Goal: Information Seeking & Learning: Learn about a topic

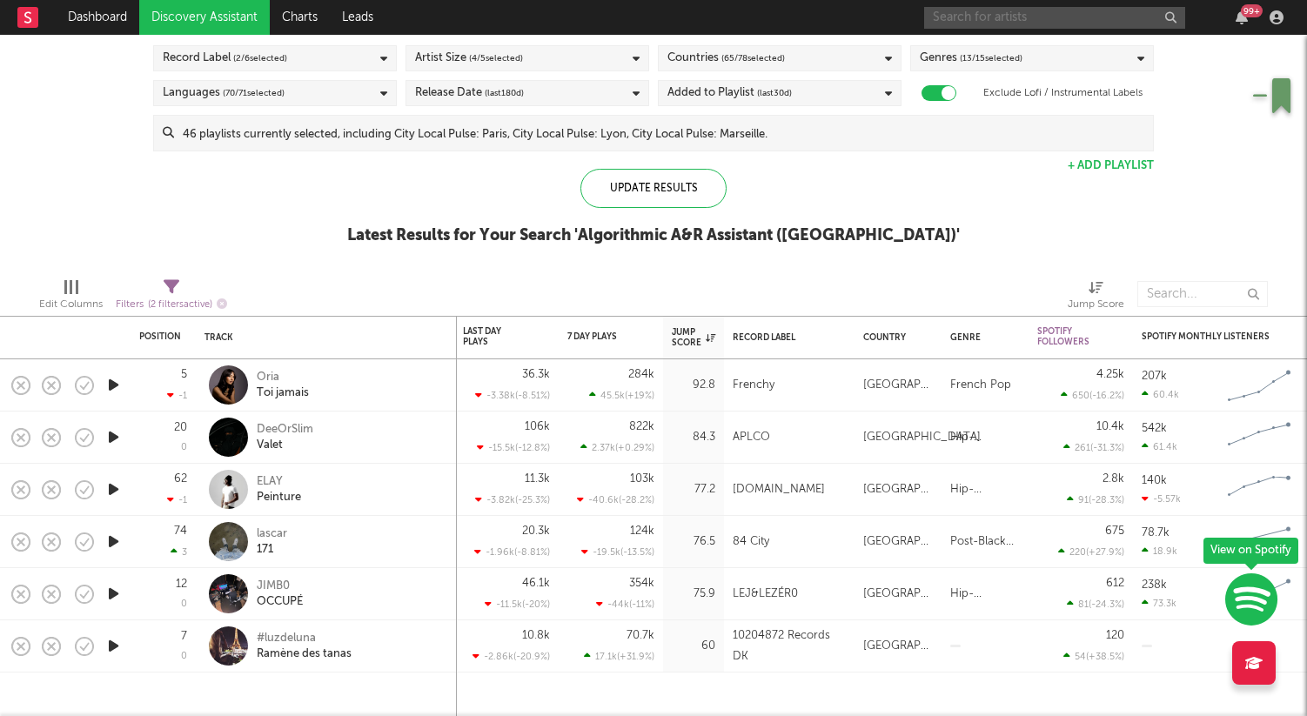
click at [985, 21] on input "text" at bounding box center [1054, 18] width 261 height 22
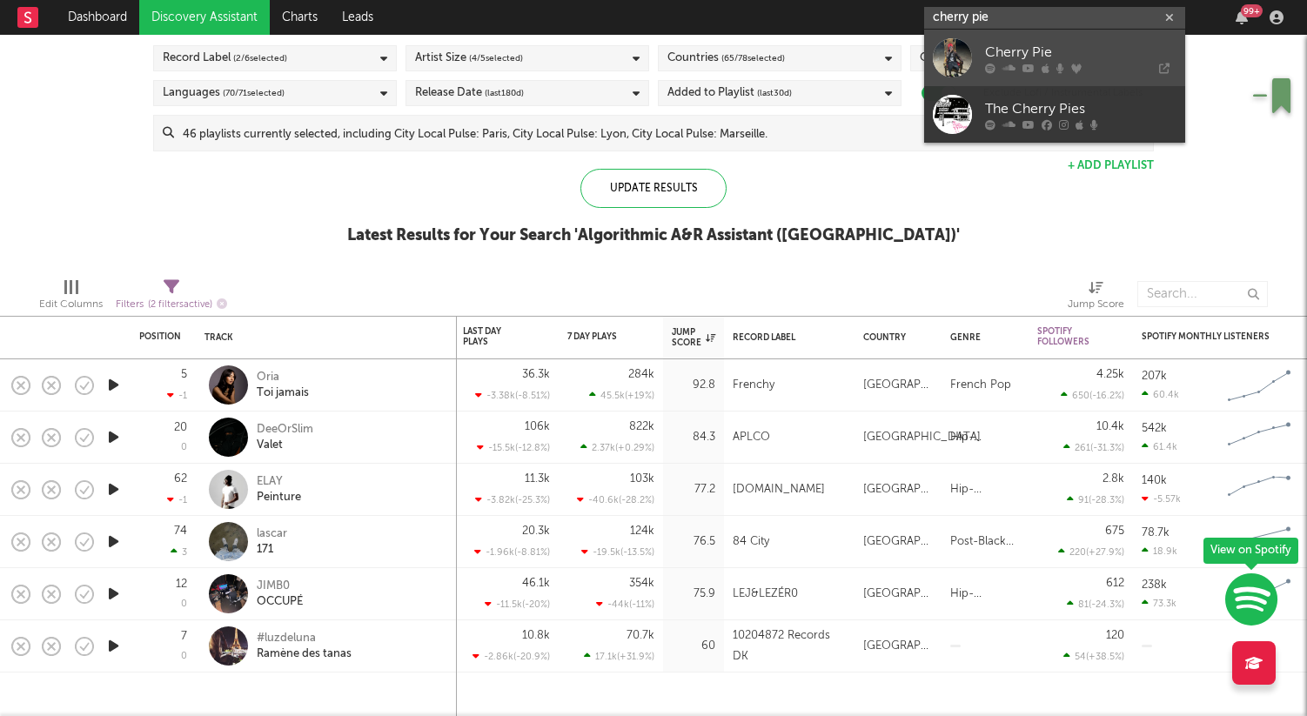
type input "cherry pie"
click at [1011, 54] on div "Cherry Pie" at bounding box center [1080, 52] width 191 height 21
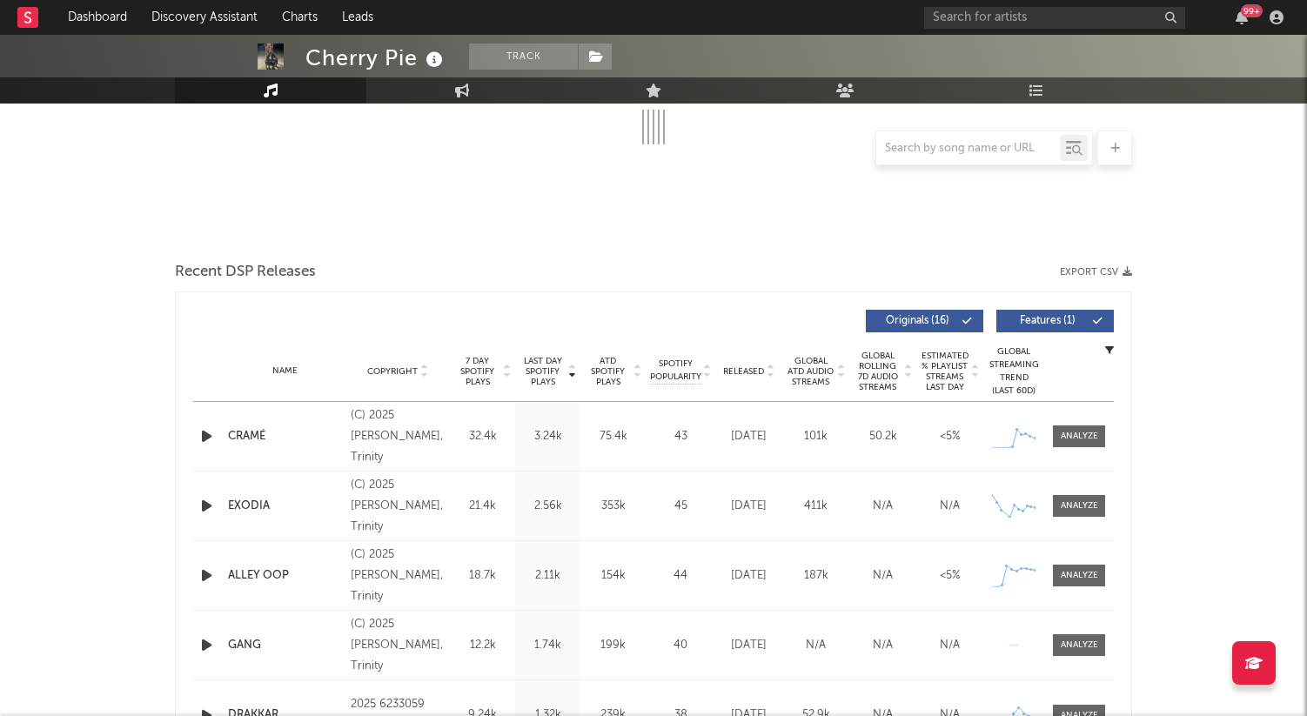
select select "6m"
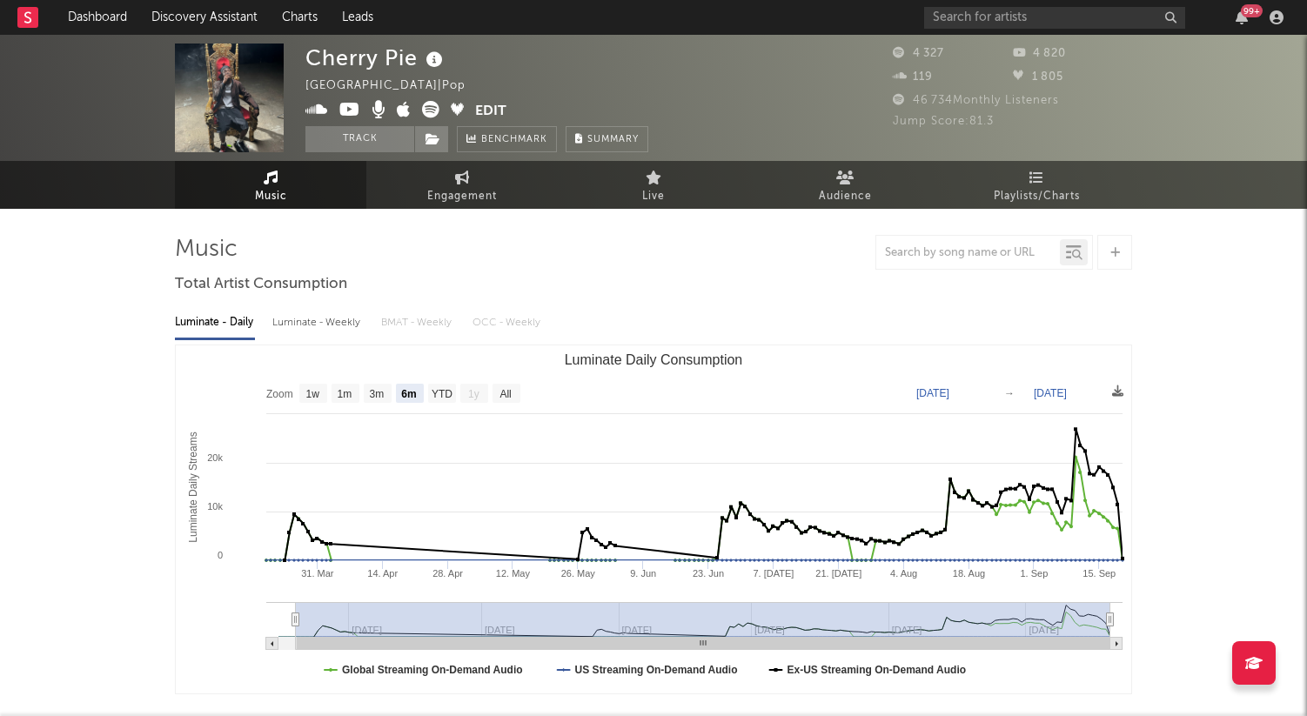
click at [777, 2] on nav "Dashboard Discovery Assistant Charts Leads 99 +" at bounding box center [653, 17] width 1307 height 35
click at [962, 29] on div "99 +" at bounding box center [1106, 17] width 365 height 35
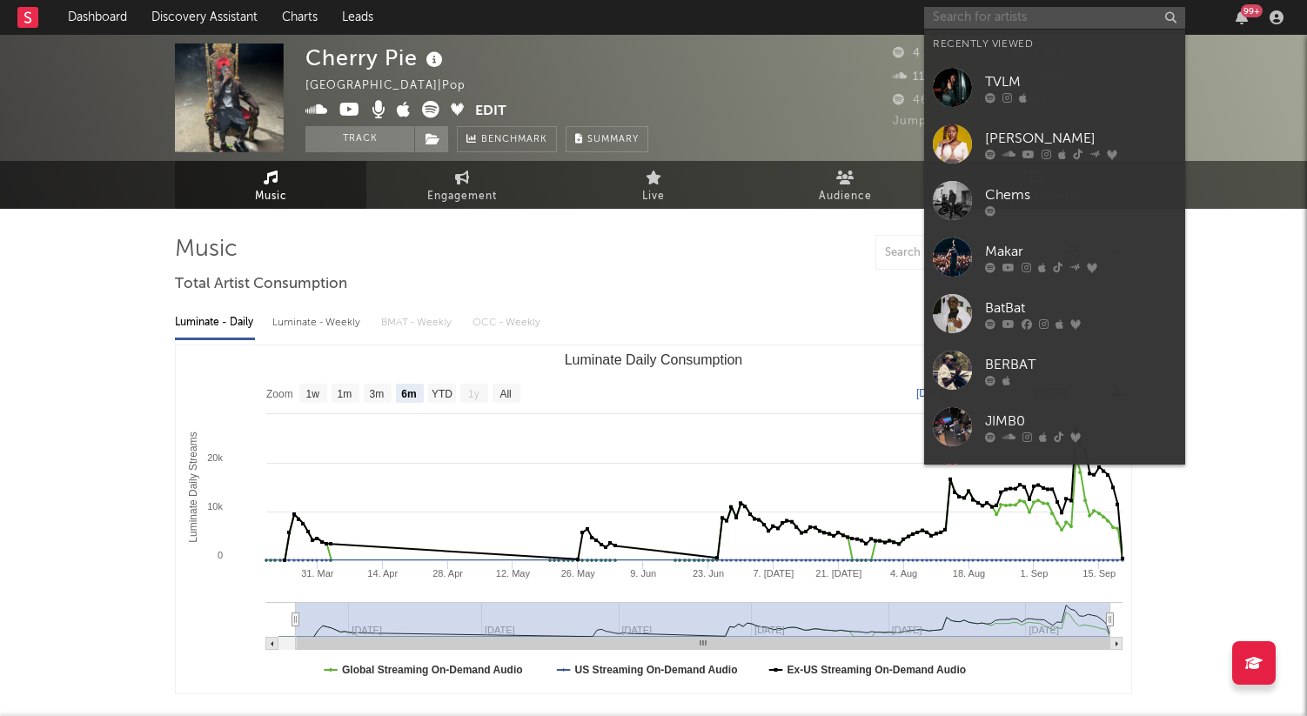
click at [960, 19] on input "text" at bounding box center [1054, 18] width 261 height 22
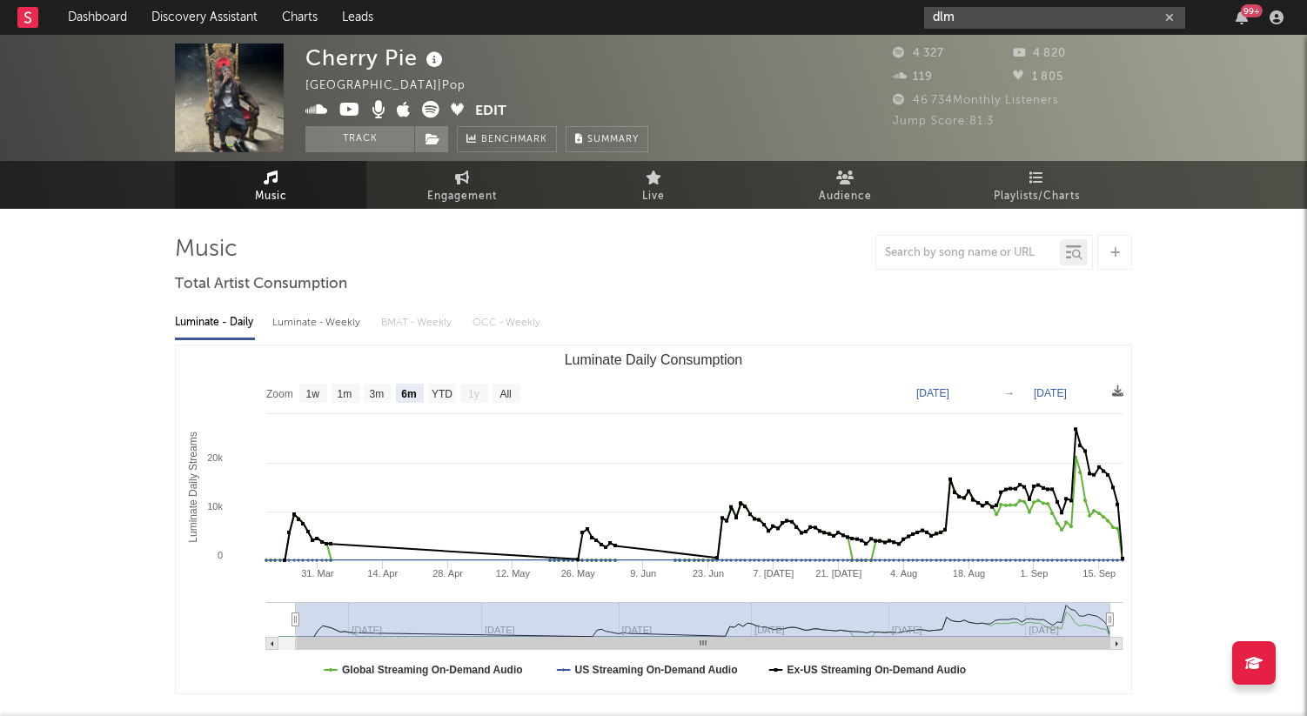
click at [966, 22] on input "dlm" at bounding box center [1054, 18] width 261 height 22
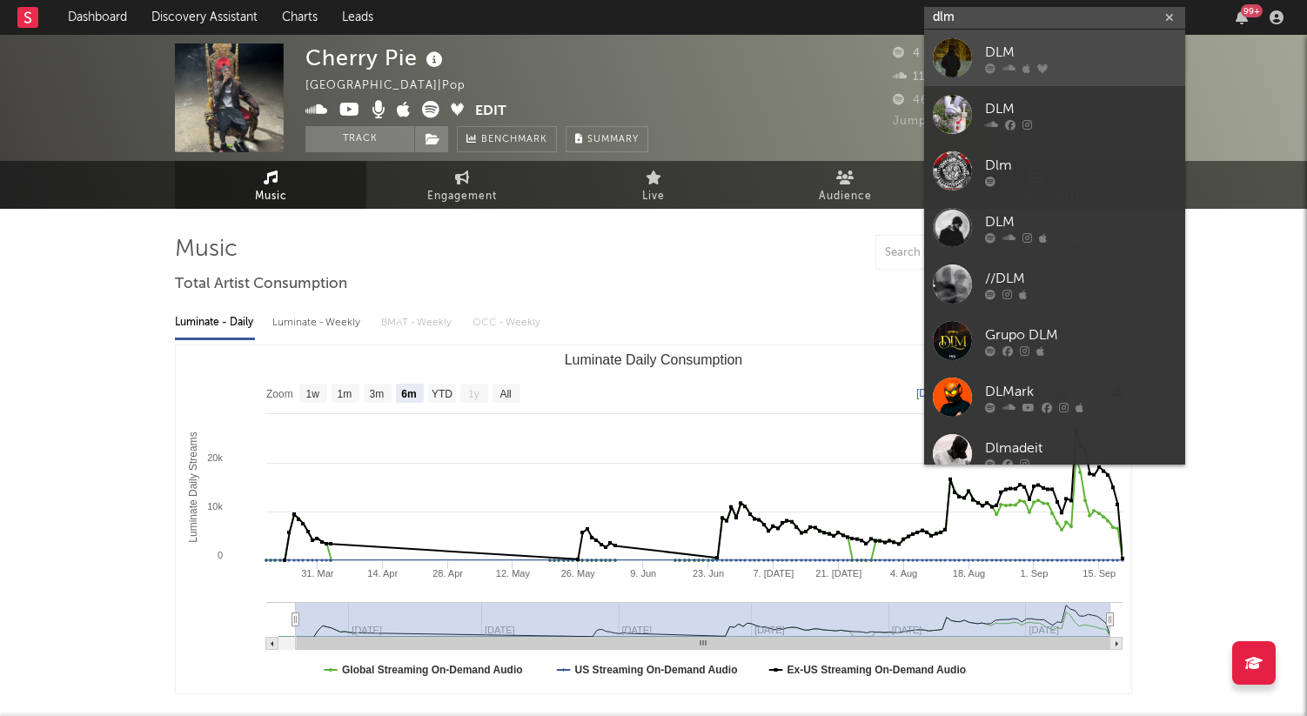
type input "dlm"
click at [981, 50] on link "DLM" at bounding box center [1054, 58] width 261 height 57
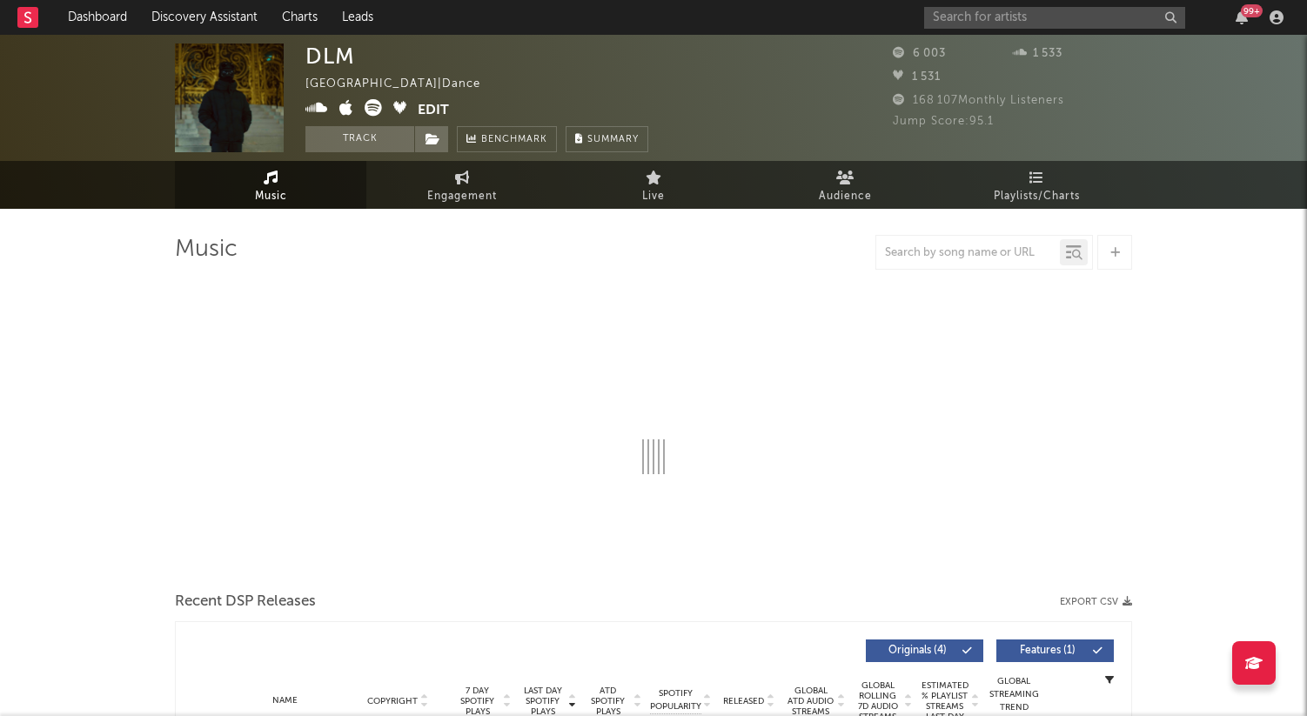
select select "6m"
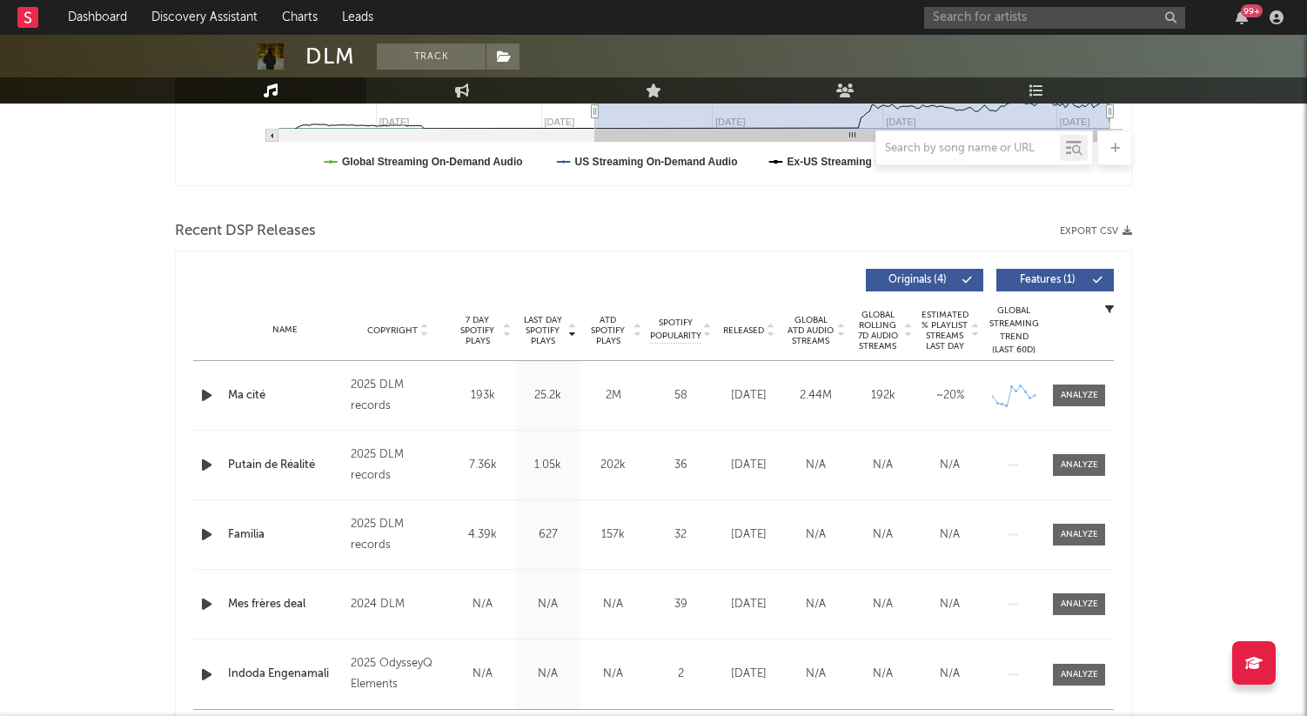
scroll to position [603, 0]
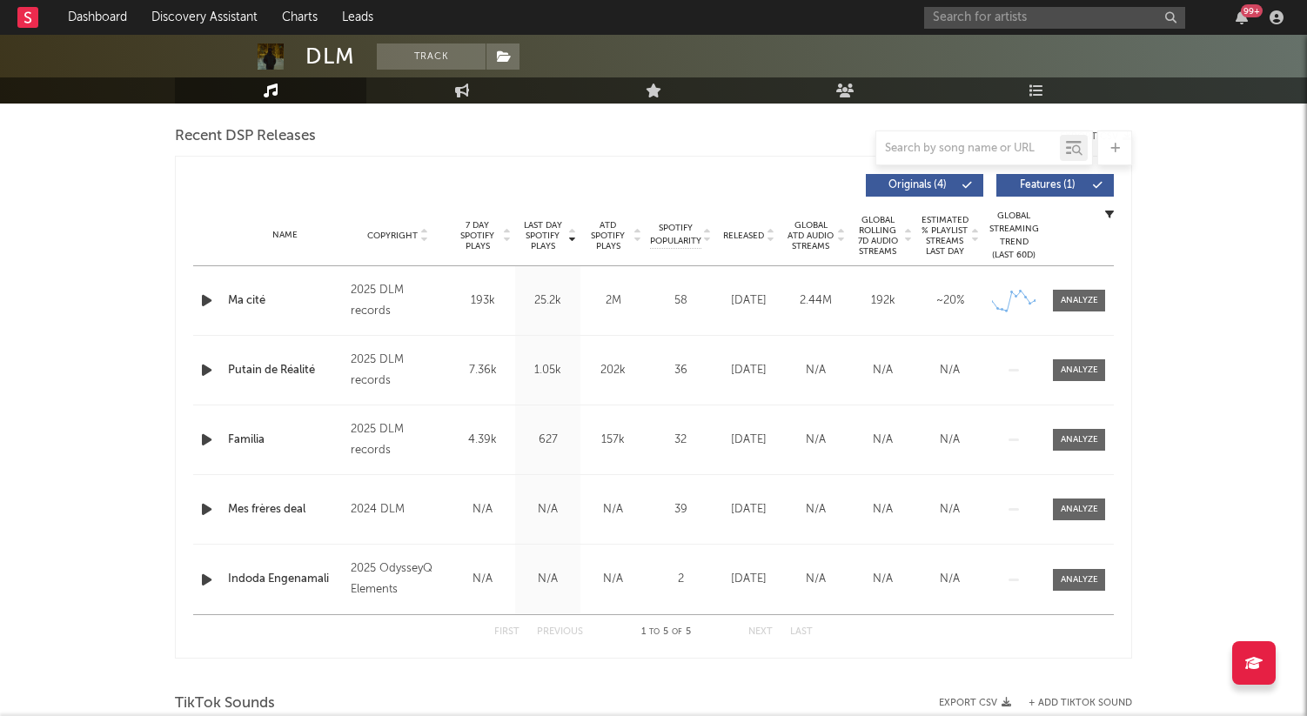
click at [1052, 301] on div at bounding box center [1076, 301] width 57 height 22
click at [1057, 301] on span at bounding box center [1079, 301] width 52 height 22
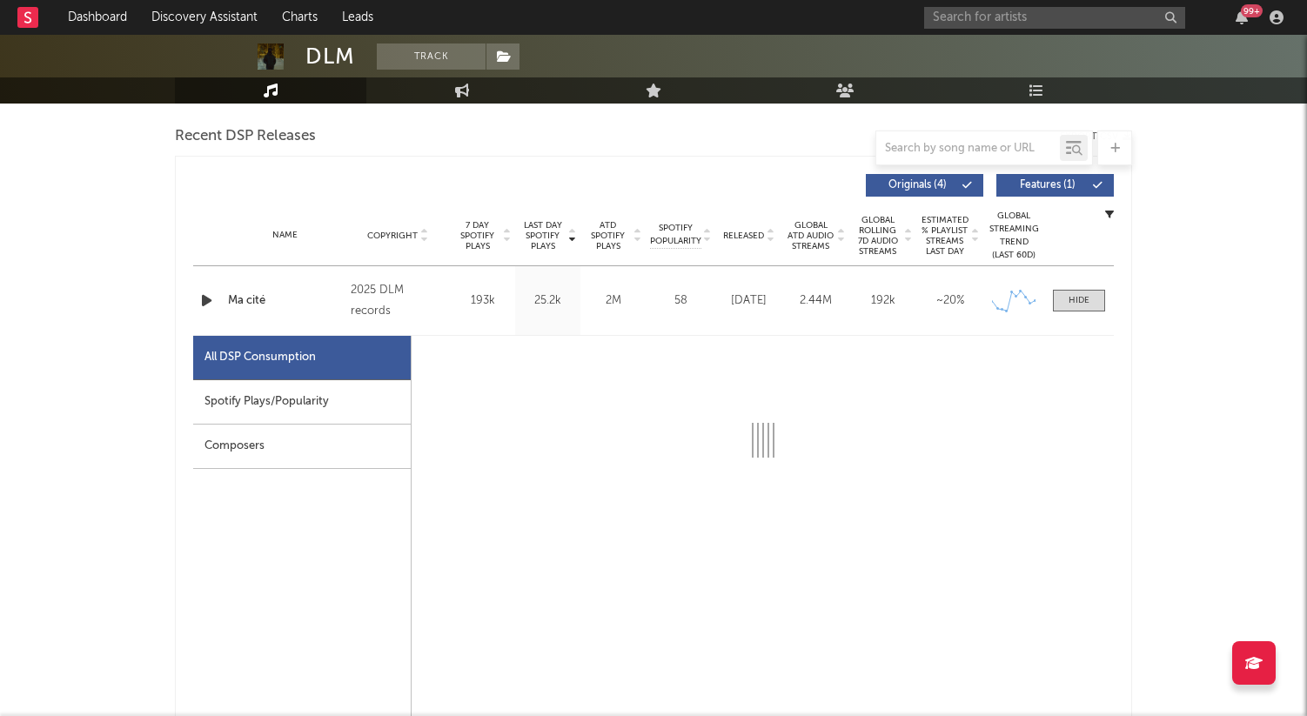
select select "1w"
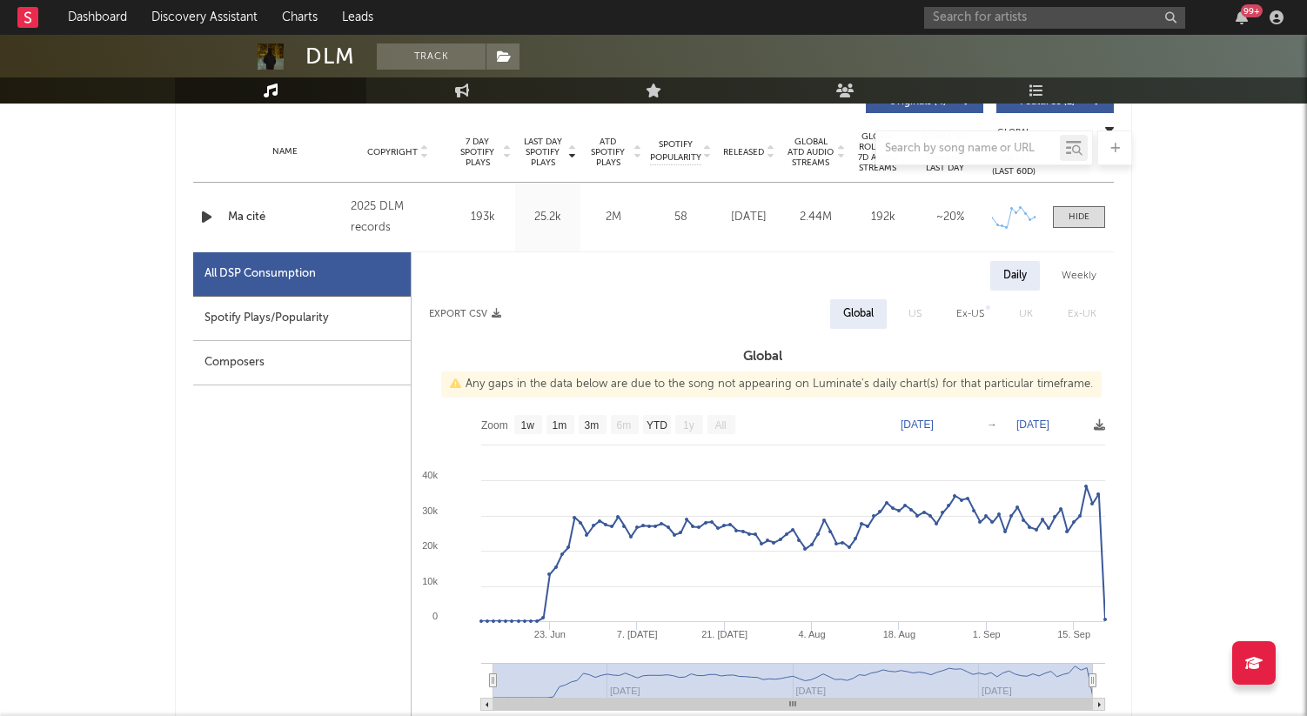
scroll to position [694, 0]
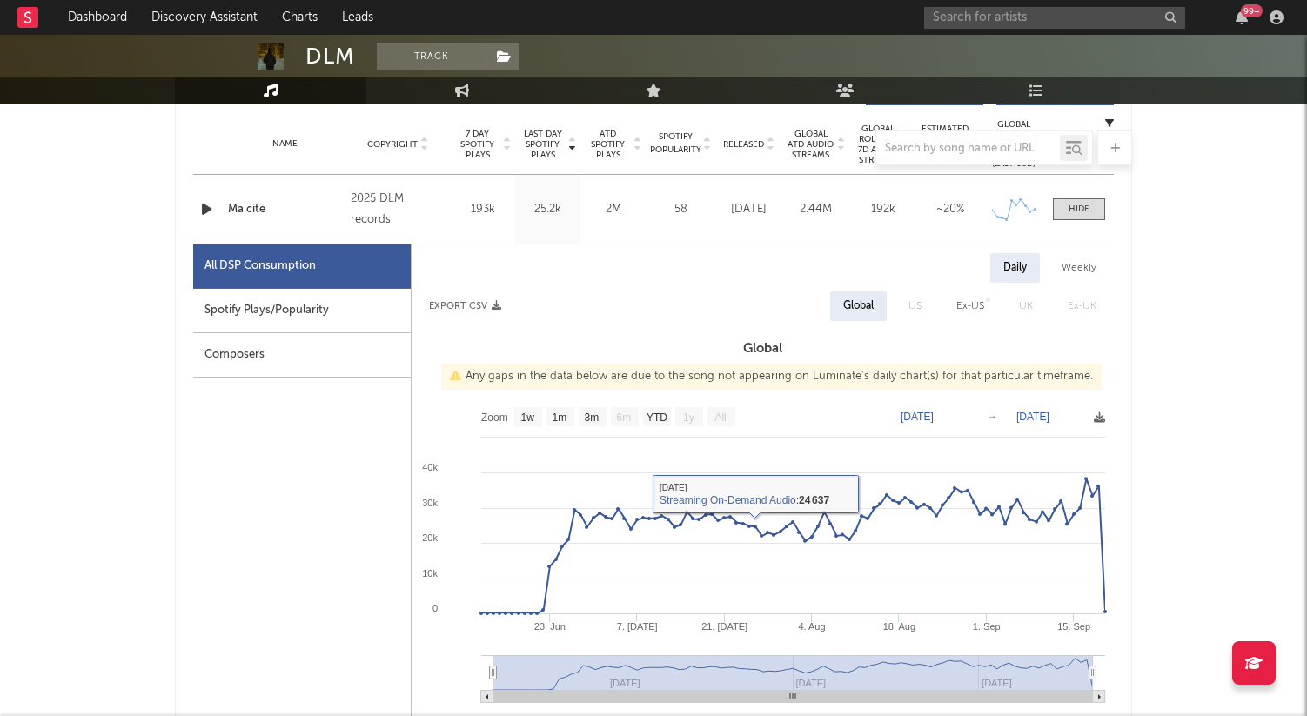
click at [313, 310] on div "Spotify Plays/Popularity" at bounding box center [301, 311] width 217 height 44
select select "1w"
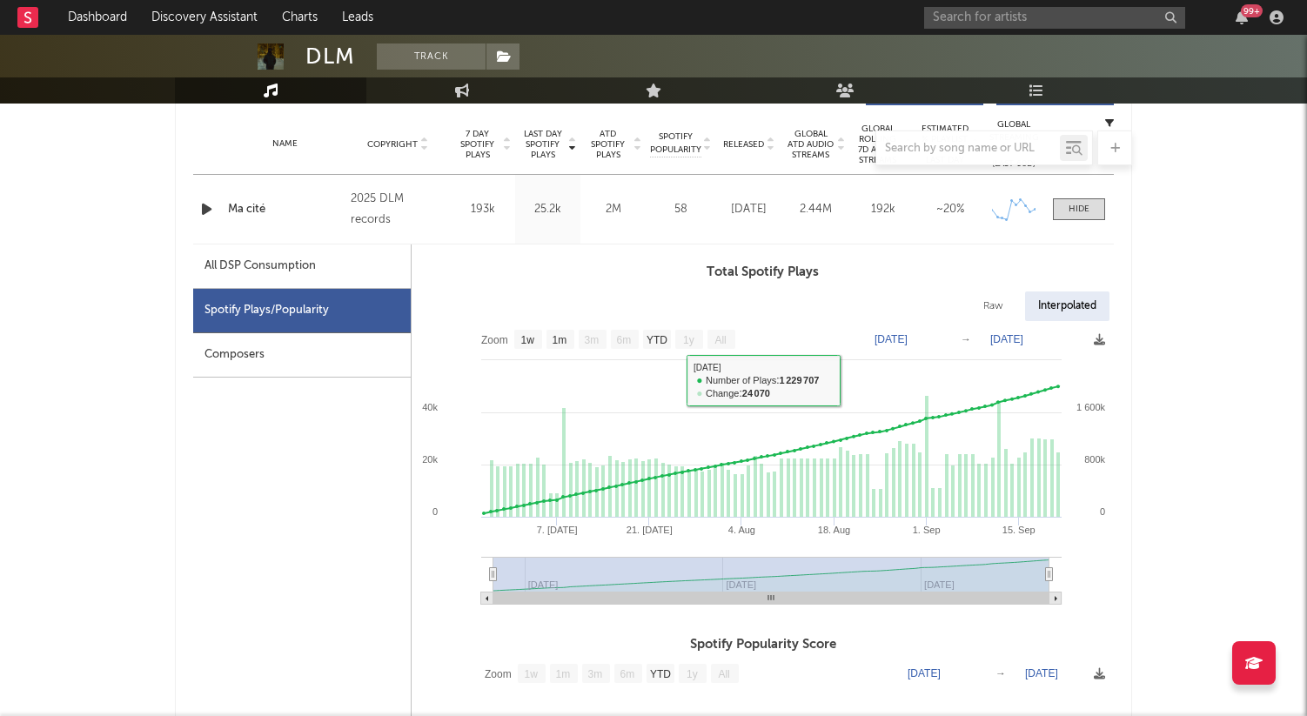
click at [284, 274] on div "All DSP Consumption" at bounding box center [259, 266] width 111 height 21
select select "1w"
